Goal: Use online tool/utility: Utilize a website feature to perform a specific function

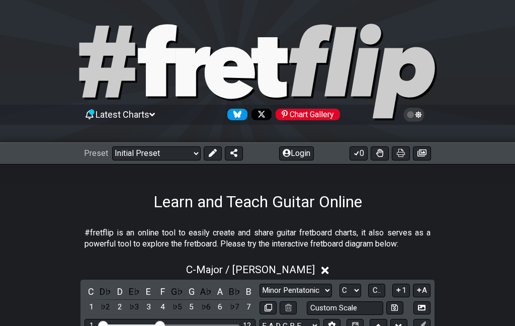
select select "Major / [PERSON_NAME]"
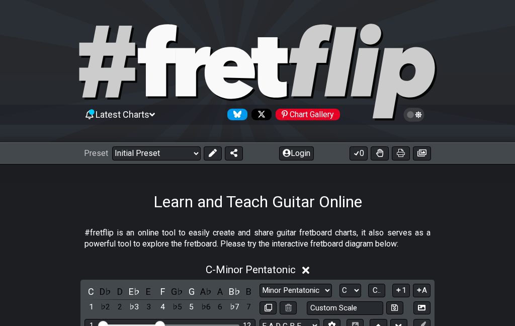
scroll to position [219, 0]
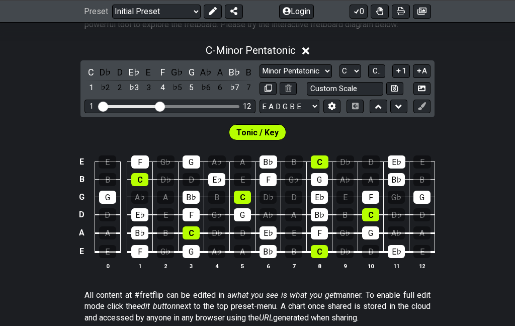
click at [260, 78] on select "Minor Pentatonic Click to edit Minor Pentatonic Major Pentatonic Minor Blues Ma…" at bounding box center [296, 71] width 72 height 14
select select "Major Pentatonic"
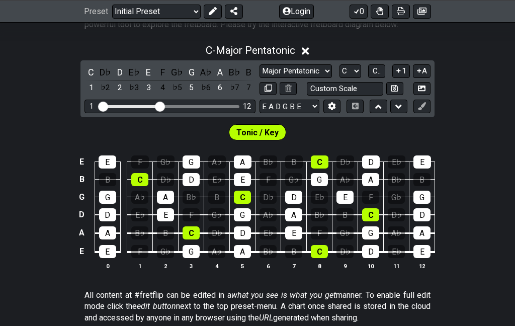
click at [340, 78] on select "A♭ A A♯ B♭ B C C♯ D♭ D D♯ E♭ E F F♯ G♭ G G♯" at bounding box center [351, 71] width 22 height 14
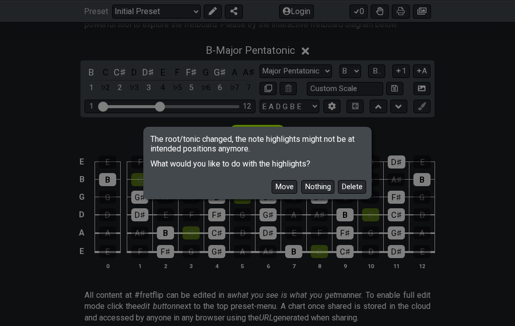
click at [272, 188] on button "Move" at bounding box center [285, 187] width 26 height 14
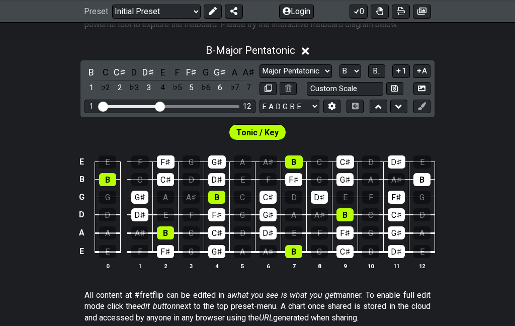
click at [340, 78] on select "A♭ A A♯ B♭ B C C♯ D♭ D D♯ E♭ E F F♯ G♭ G G♯" at bounding box center [351, 71] width 22 height 14
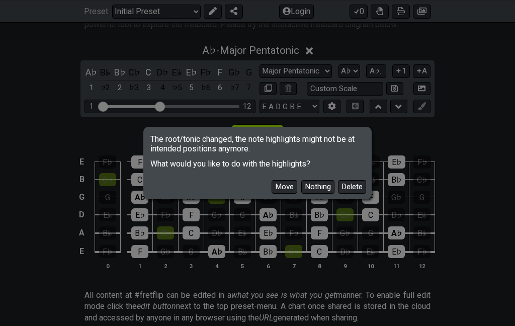
click at [272, 180] on button "Move" at bounding box center [285, 187] width 26 height 14
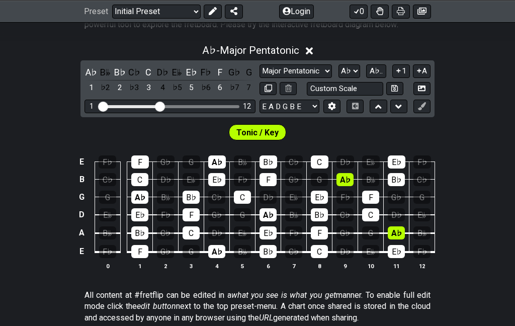
click at [339, 78] on select "A♭ A A♯ B♭ B C C♯ D♭ D D♯ E♭ E F F♯ G♭ G G♯" at bounding box center [350, 71] width 22 height 14
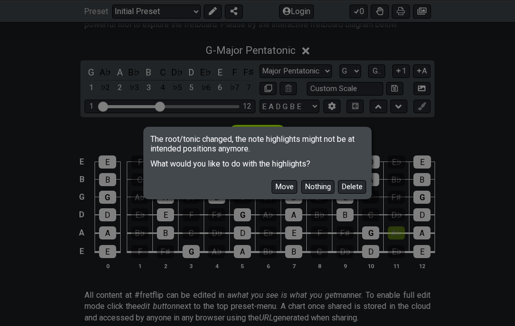
click at [272, 192] on button "Move" at bounding box center [285, 187] width 26 height 14
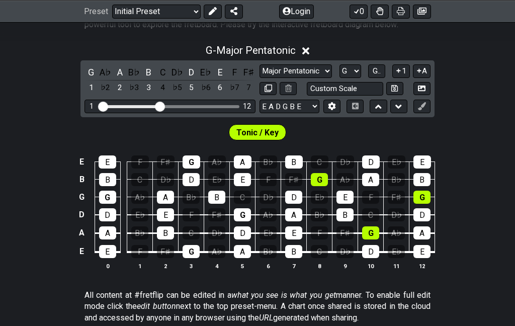
click at [340, 78] on select "A♭ A A♯ B♭ B C C♯ D♭ D D♯ E♭ E F F♯ G♭ G G♯" at bounding box center [351, 71] width 22 height 14
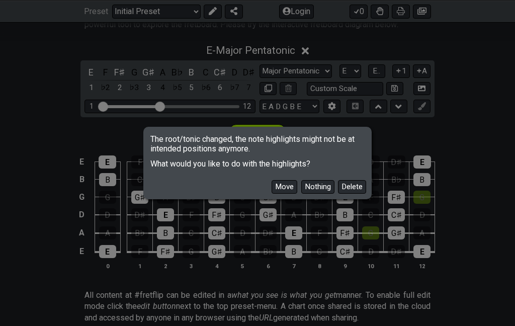
click at [272, 185] on button "Move" at bounding box center [285, 187] width 26 height 14
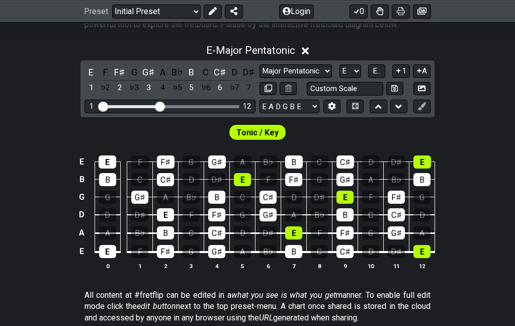
click at [340, 78] on select "A♭ A A♯ B♭ B C C♯ D♭ D D♯ E♭ E F F♯ G♭ G G♯" at bounding box center [351, 71] width 22 height 14
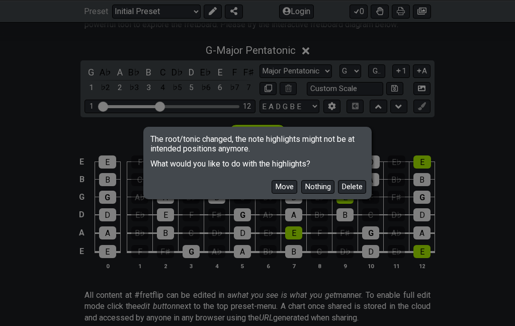
click at [272, 187] on button "Move" at bounding box center [285, 187] width 26 height 14
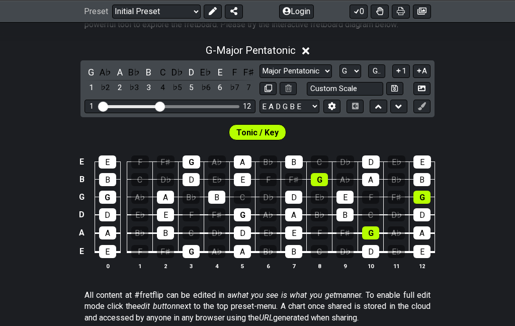
click at [340, 78] on select "A♭ A A♯ B♭ B C C♯ D♭ D D♯ E♭ E F F♯ G♭ G G♯" at bounding box center [351, 71] width 22 height 14
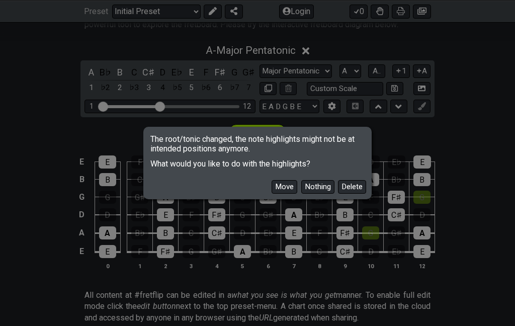
click at [272, 183] on button "Move" at bounding box center [285, 187] width 26 height 14
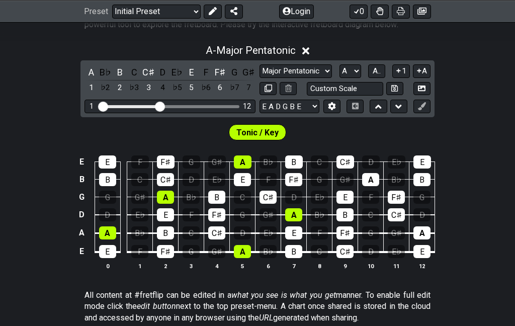
click at [340, 78] on select "A♭ A A♯ B♭ B C C♯ D♭ D D♯ E♭ E F F♯ G♭ G G♯" at bounding box center [351, 71] width 22 height 14
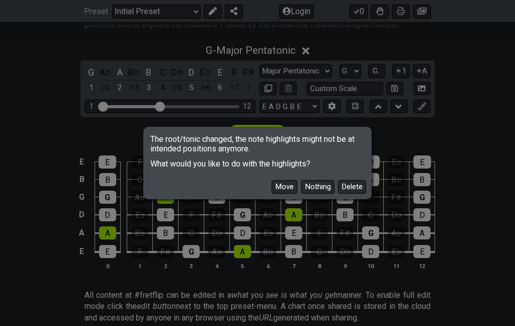
click at [272, 188] on button "Move" at bounding box center [285, 187] width 26 height 14
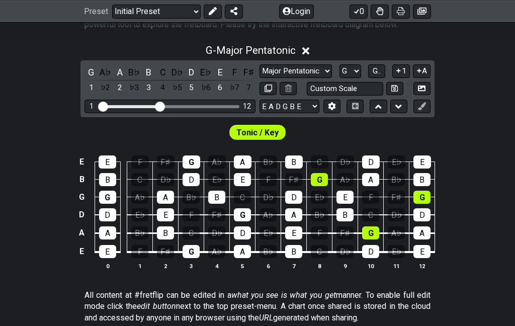
click at [340, 78] on select "A♭ A A♯ B♭ B C C♯ D♭ D D♯ E♭ E F F♯ G♭ G G♯" at bounding box center [351, 71] width 22 height 14
select select "Gb"
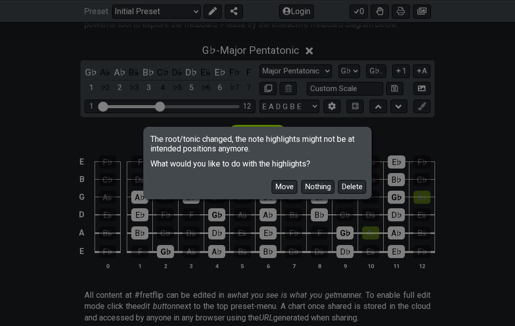
click at [272, 187] on button "Move" at bounding box center [285, 187] width 26 height 14
